Goal: Task Accomplishment & Management: Manage account settings

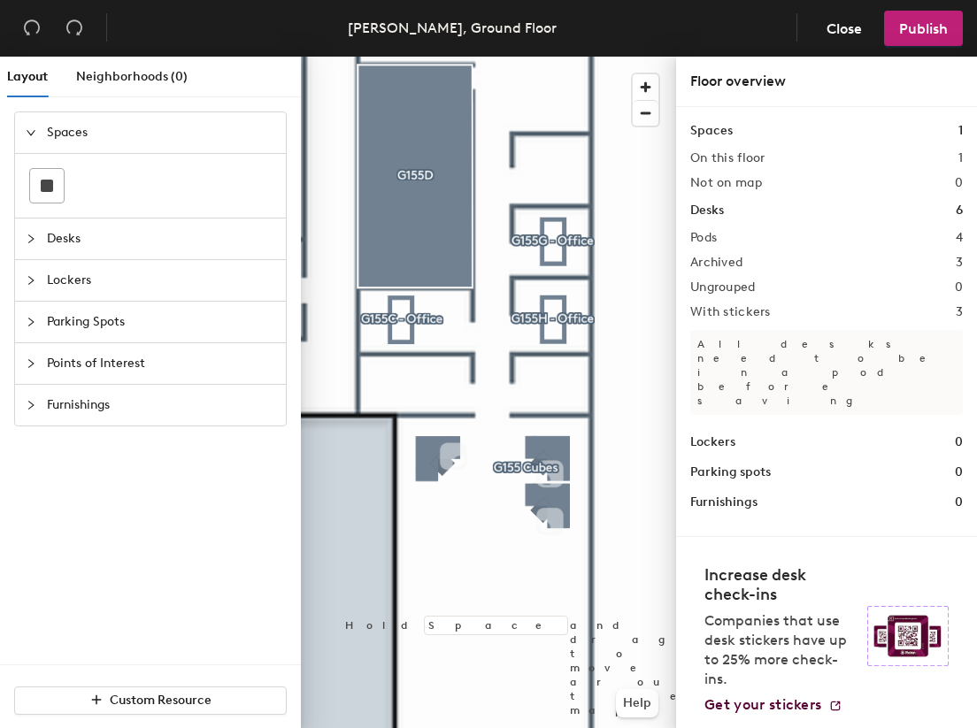
click at [428, 57] on div at bounding box center [488, 57] width 375 height 0
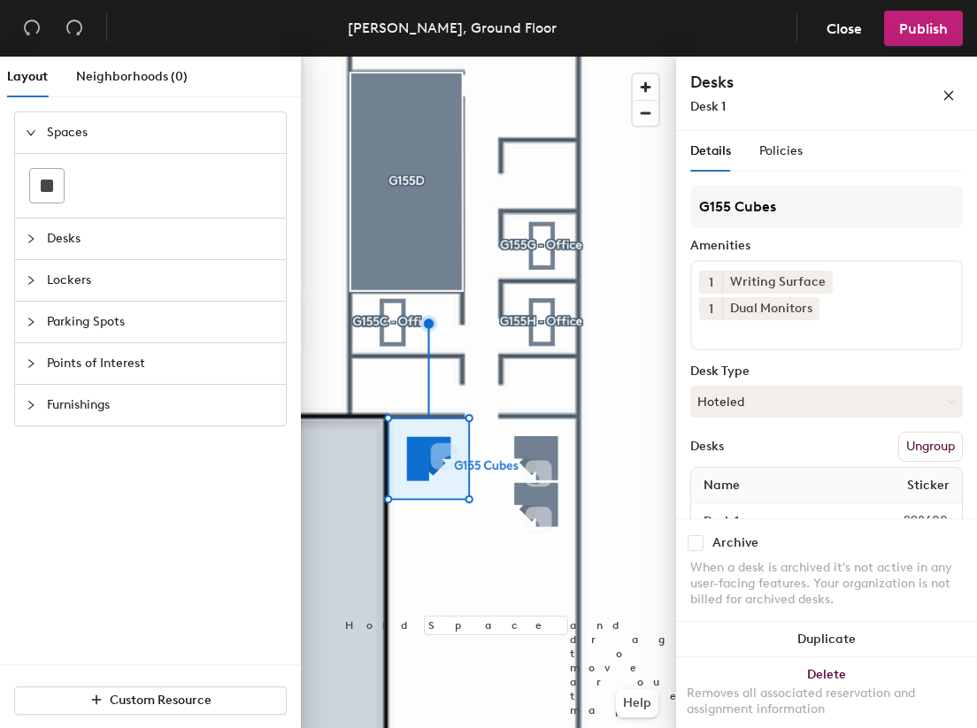
click at [535, 57] on div at bounding box center [488, 57] width 375 height 0
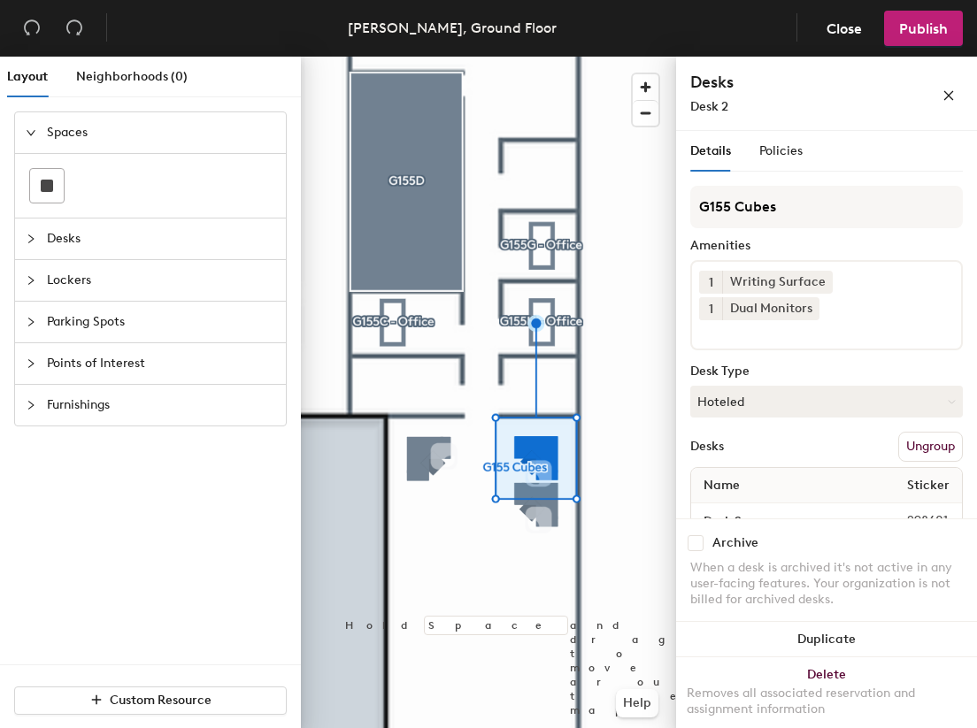
scroll to position [42, 0]
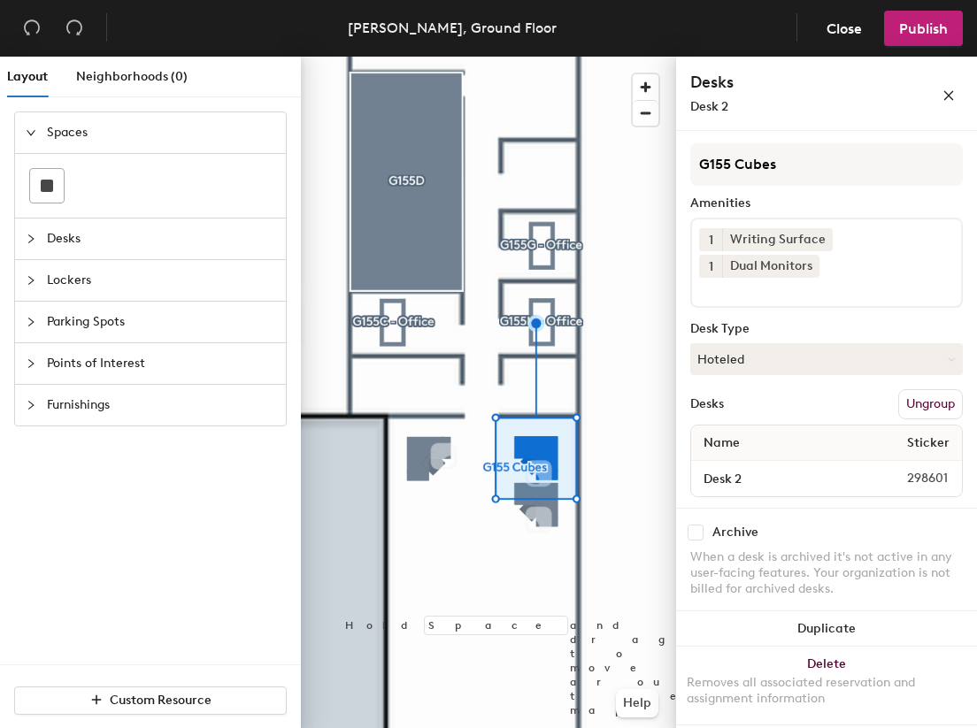
click at [697, 527] on input "checkbox" at bounding box center [696, 533] width 16 height 16
checkbox input "true"
click at [551, 57] on div at bounding box center [488, 57] width 375 height 0
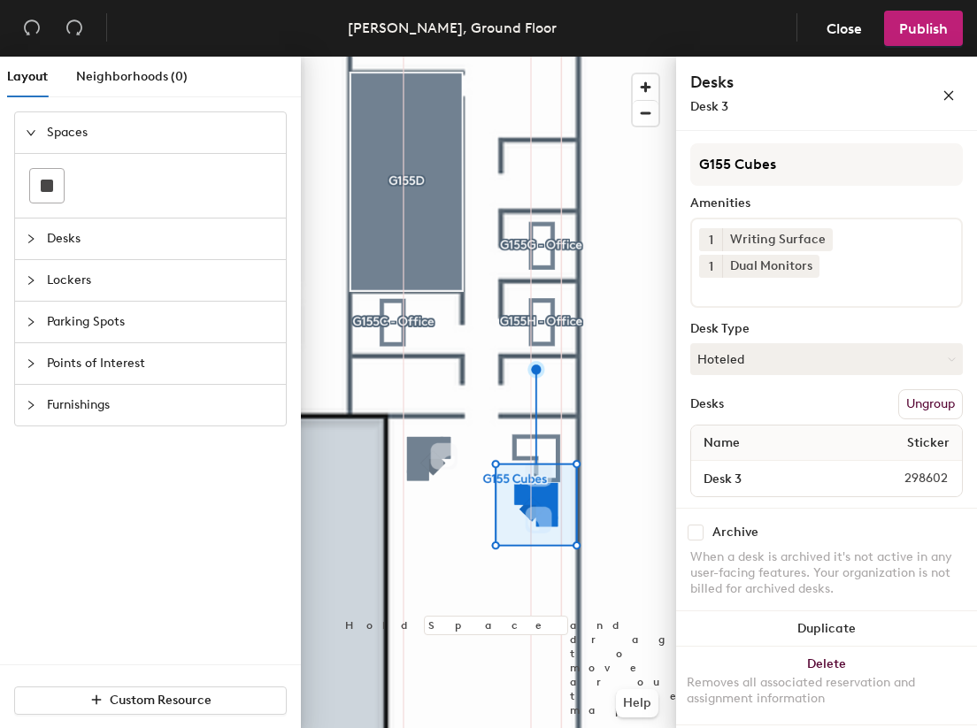
click at [695, 526] on input "checkbox" at bounding box center [696, 533] width 16 height 16
checkbox input "true"
click at [932, 27] on span "Publish" at bounding box center [923, 28] width 49 height 17
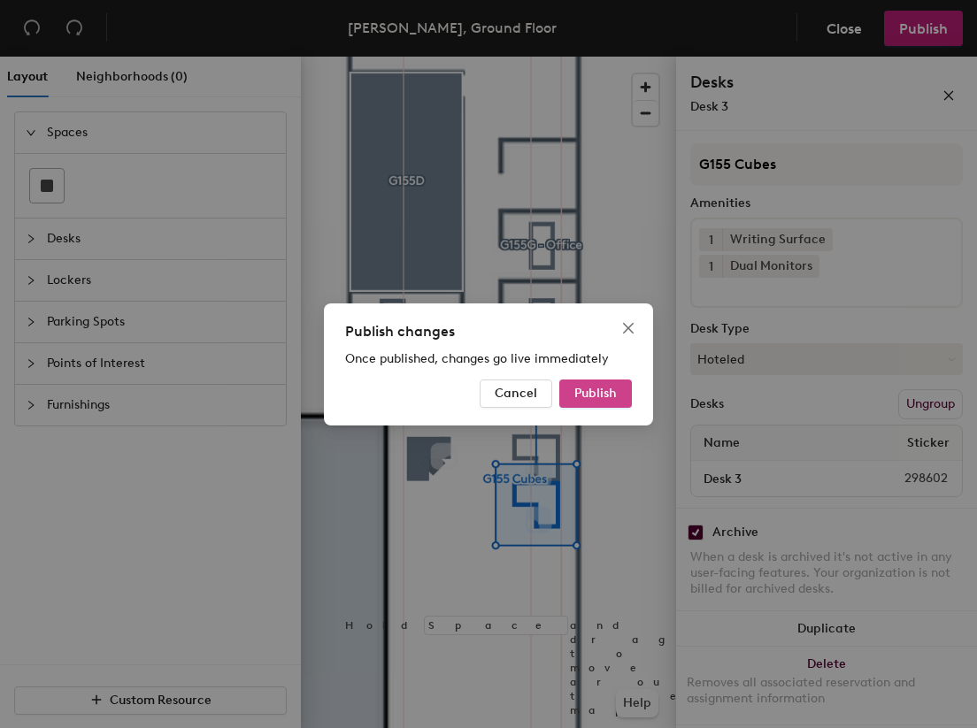
click at [605, 394] on span "Publish" at bounding box center [595, 393] width 42 height 15
